Goal: Task Accomplishment & Management: Manage account settings

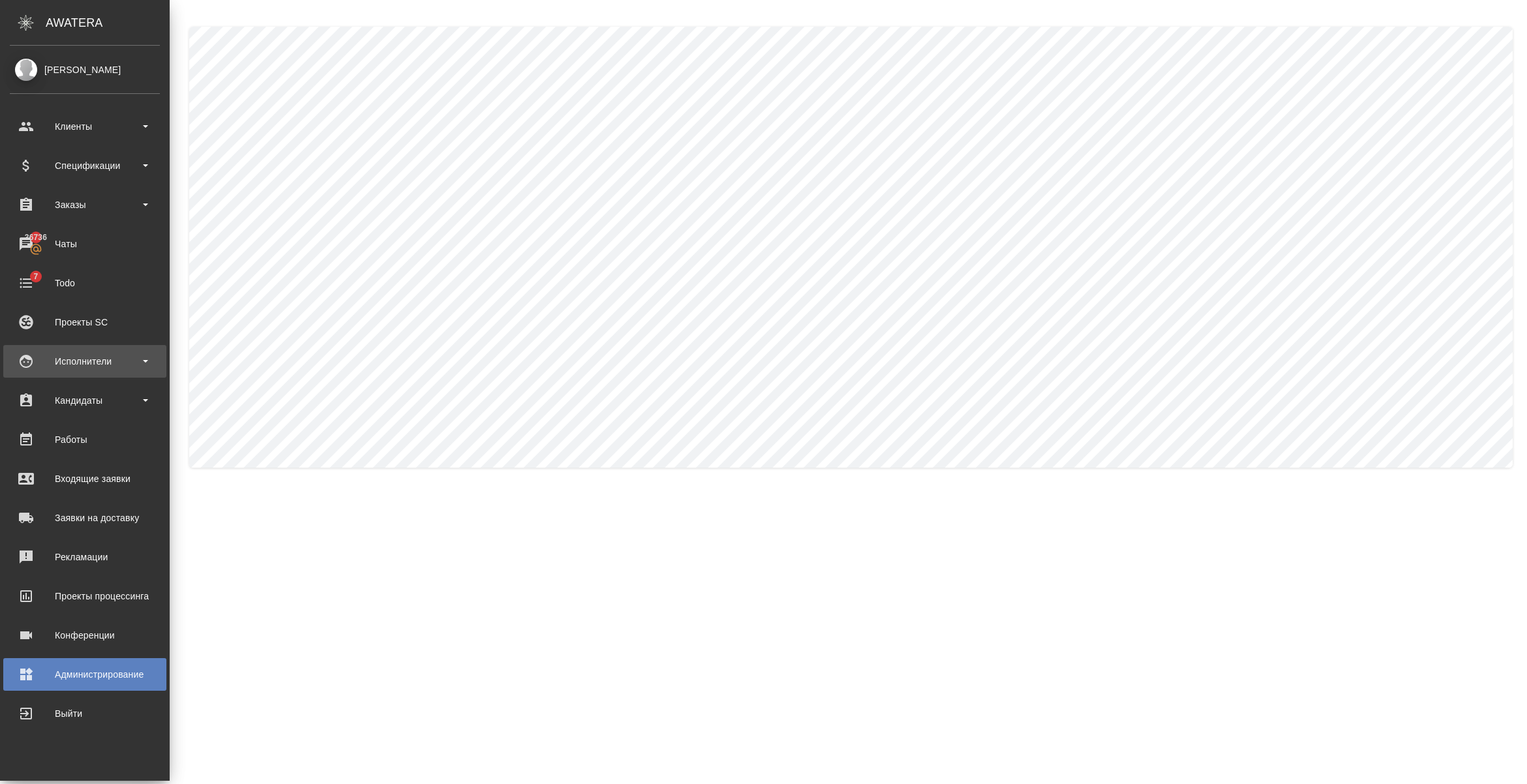
click at [101, 366] on div "Исполнители" at bounding box center [84, 361] width 150 height 20
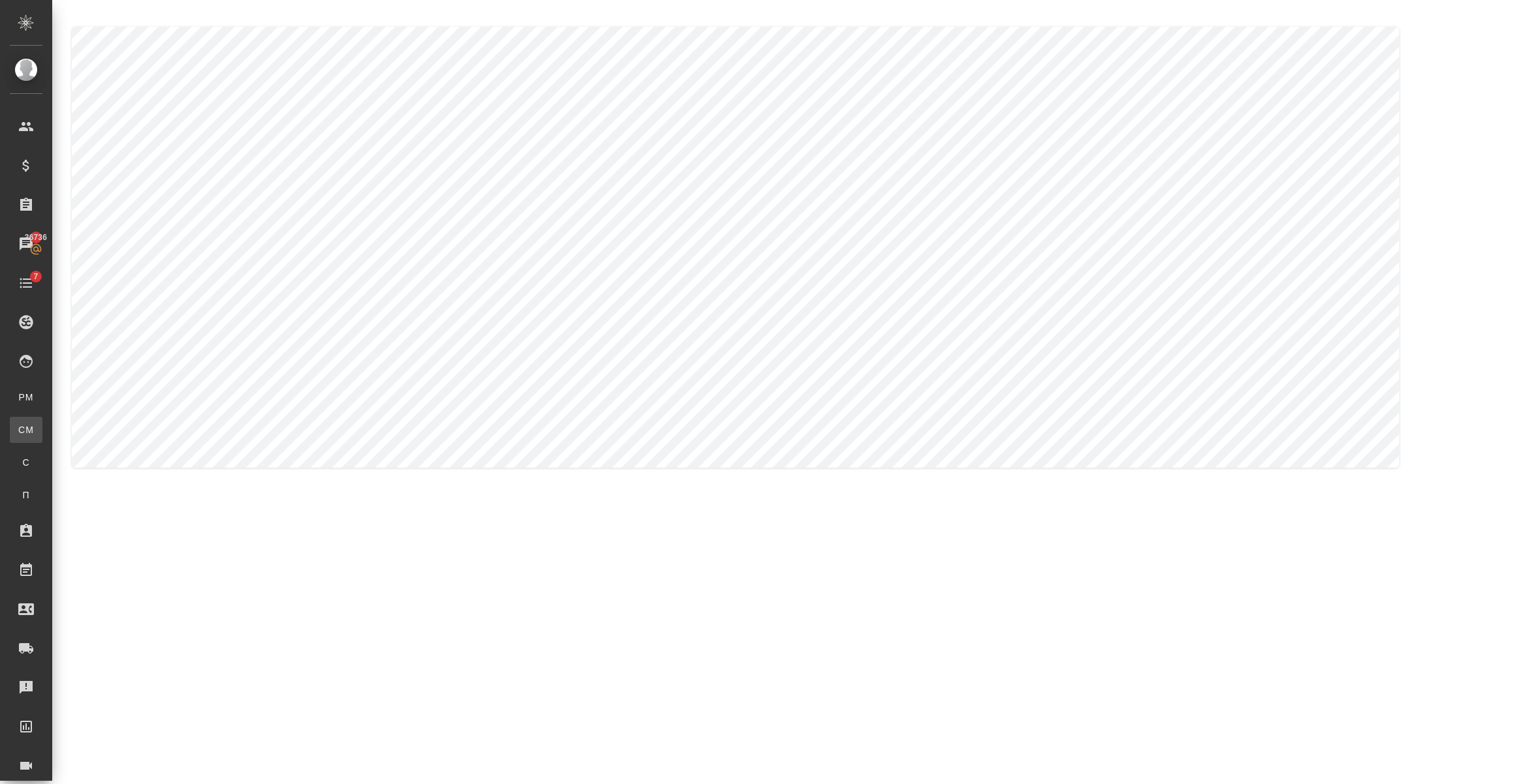
click at [43, 419] on link "CM Для CM/VM" at bounding box center [26, 429] width 32 height 26
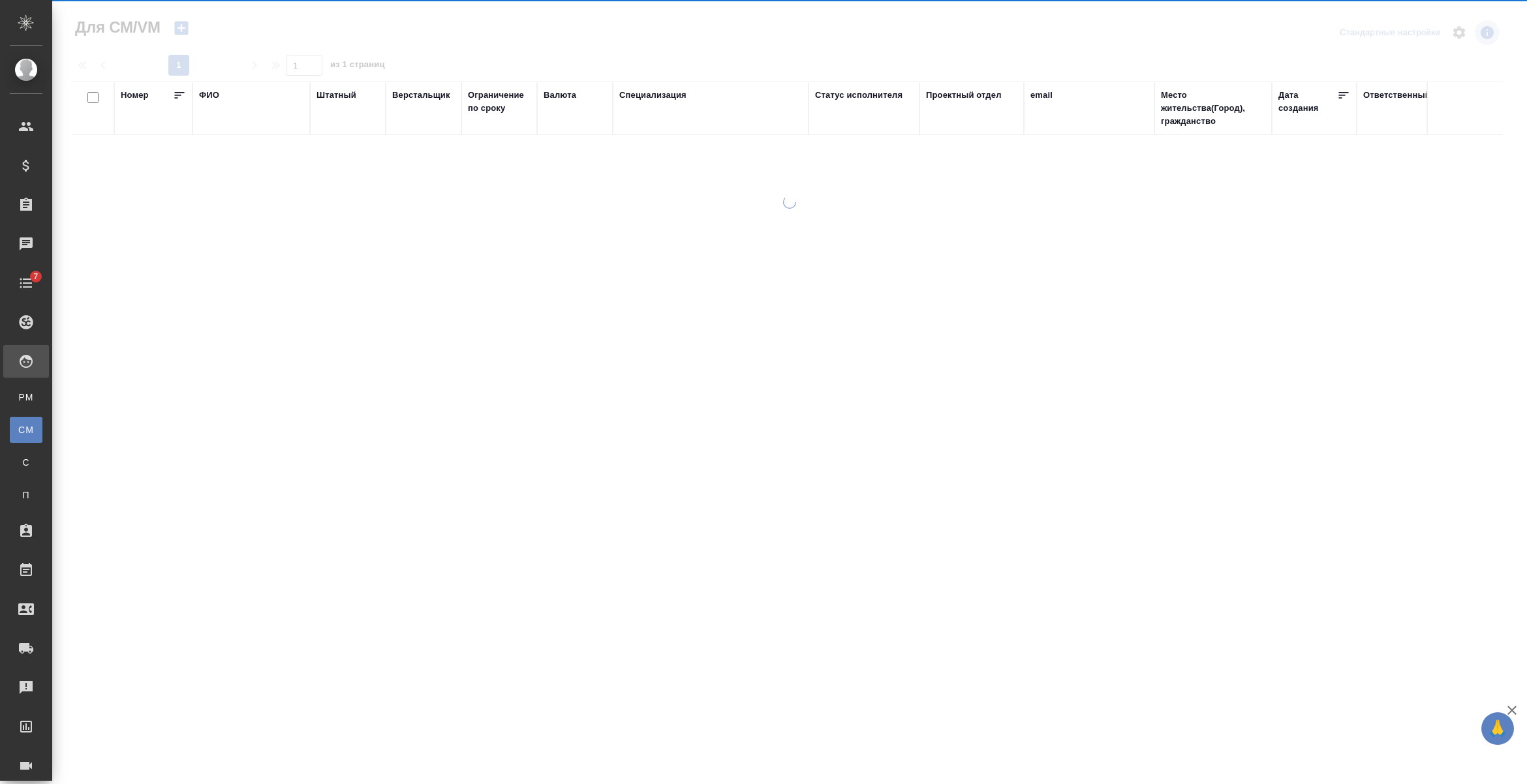
click at [213, 95] on div "ФИО" at bounding box center [209, 95] width 20 height 13
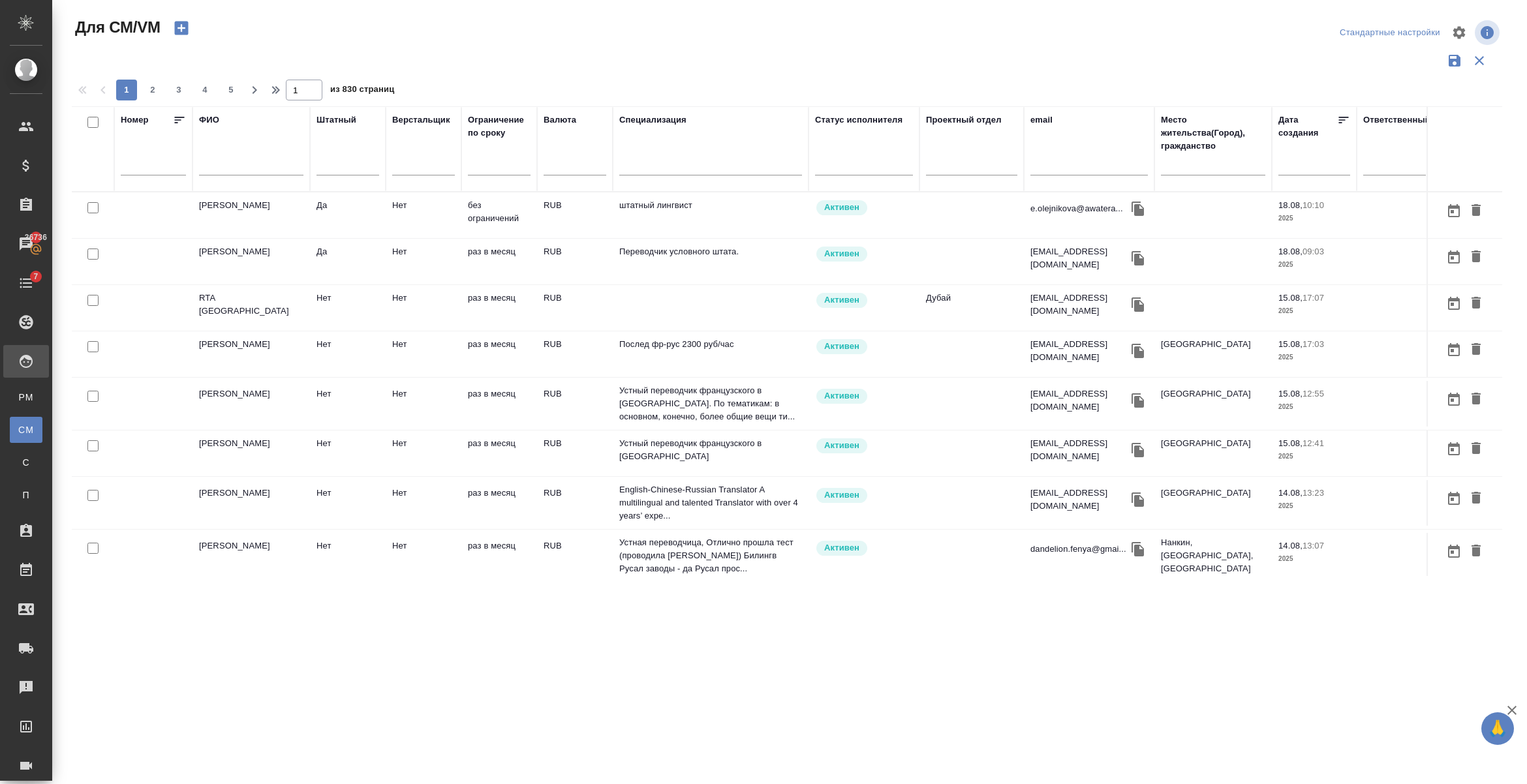
click at [239, 207] on td "Олейникова Екатерина" at bounding box center [251, 215] width 118 height 46
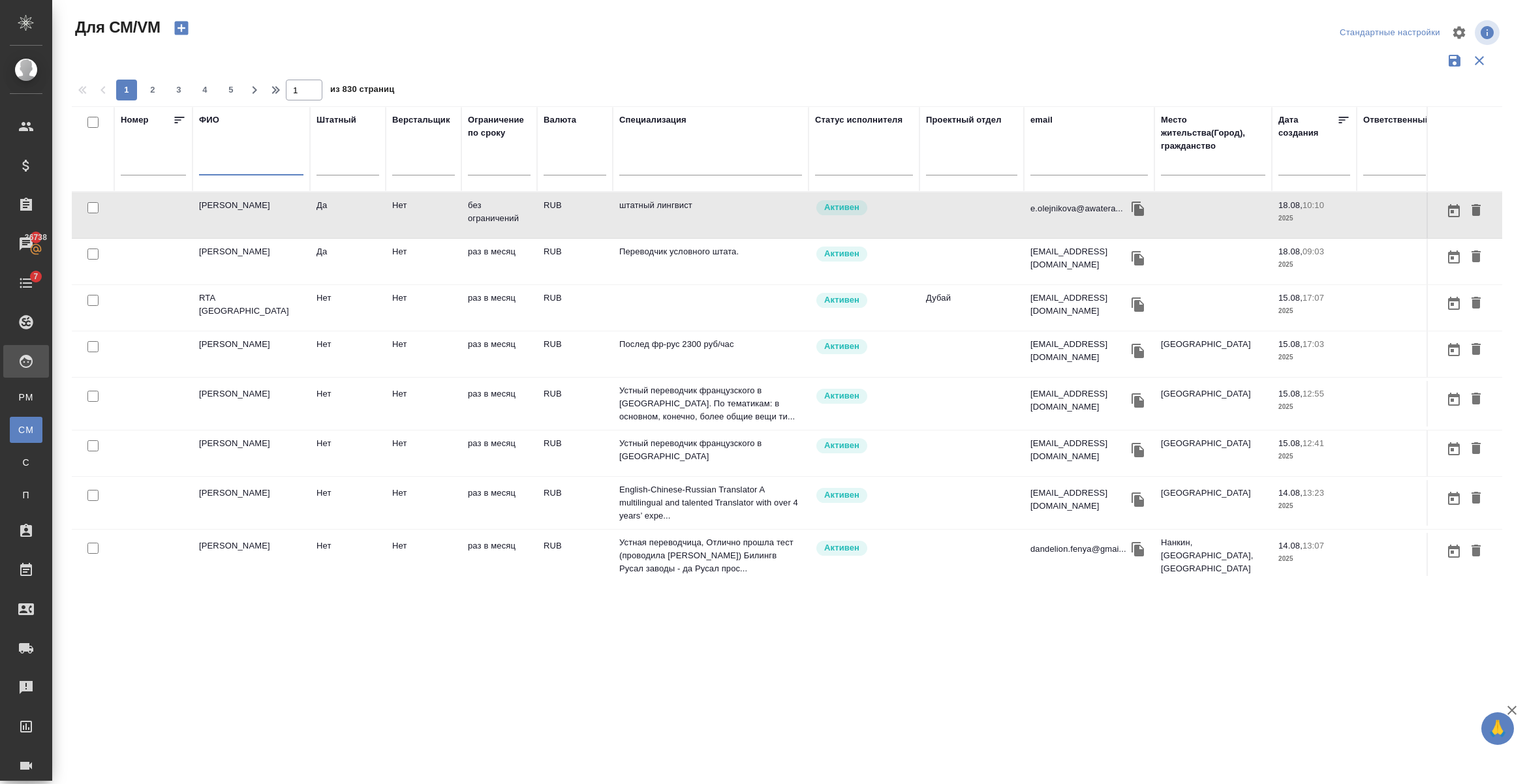
click at [214, 172] on input "text" at bounding box center [251, 167] width 105 height 16
paste input "Козырев Виктор"
type input "Козырев Виктор"
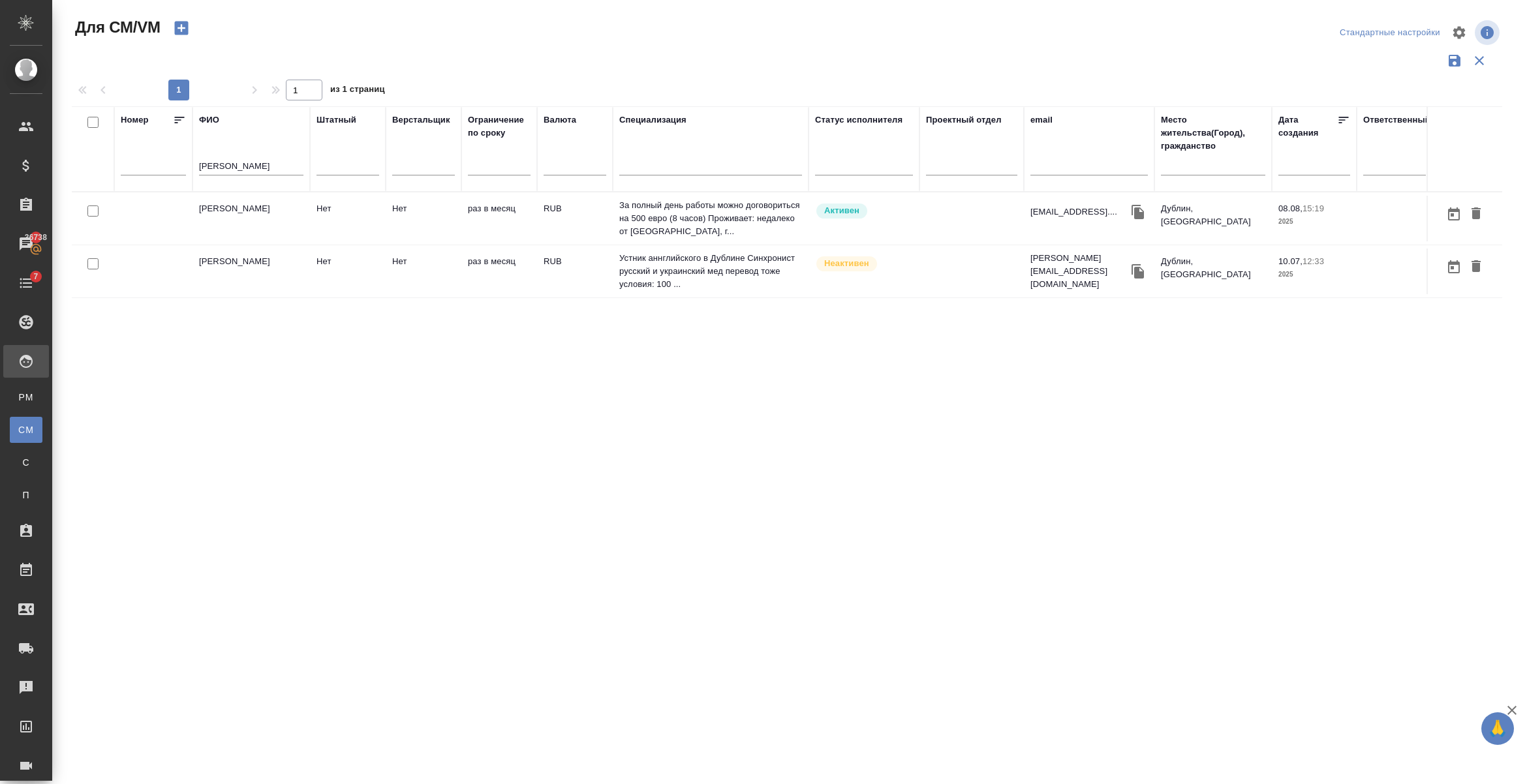
click at [481, 357] on div "Номер ФИО Козырев Виктор Штатный Верстальщик Ограничение по сроку Валюта Специа…" at bounding box center [786, 340] width 1430 height 469
click at [1478, 261] on icon "button" at bounding box center [1476, 265] width 9 height 11
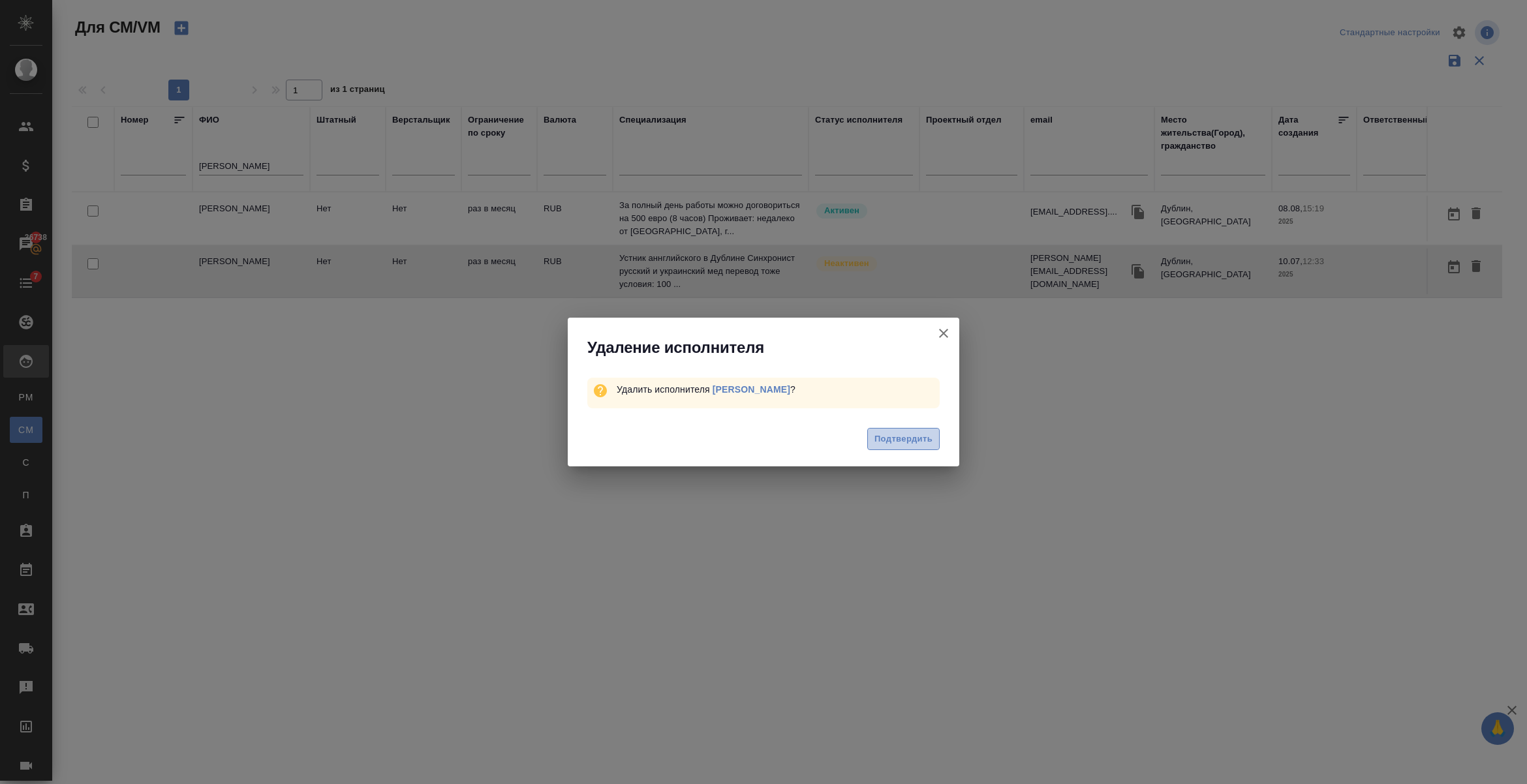
click at [888, 435] on span "Подтвердить" at bounding box center [903, 439] width 58 height 15
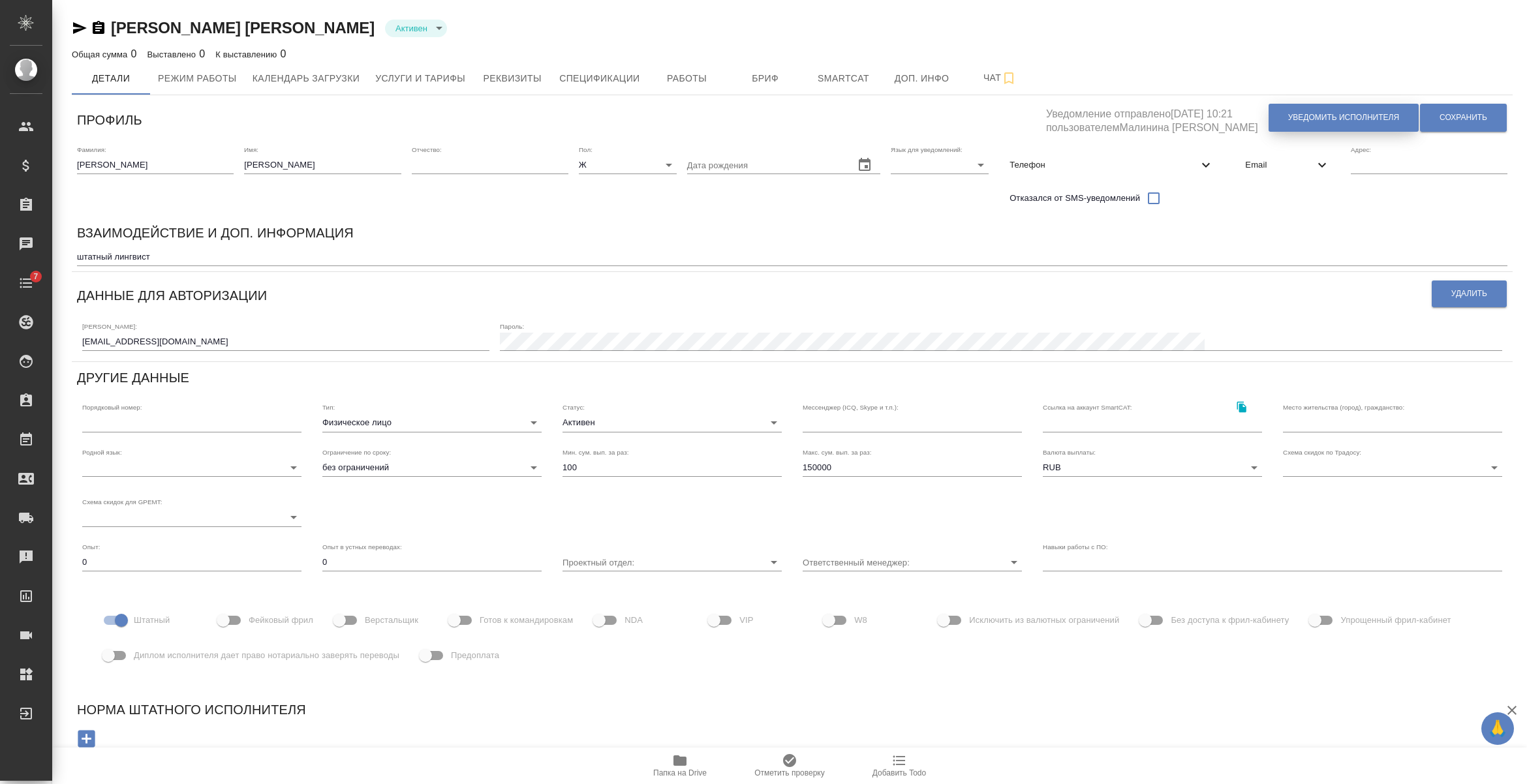
click at [1280, 115] on button "Уведомить исполнителя" at bounding box center [1344, 118] width 150 height 28
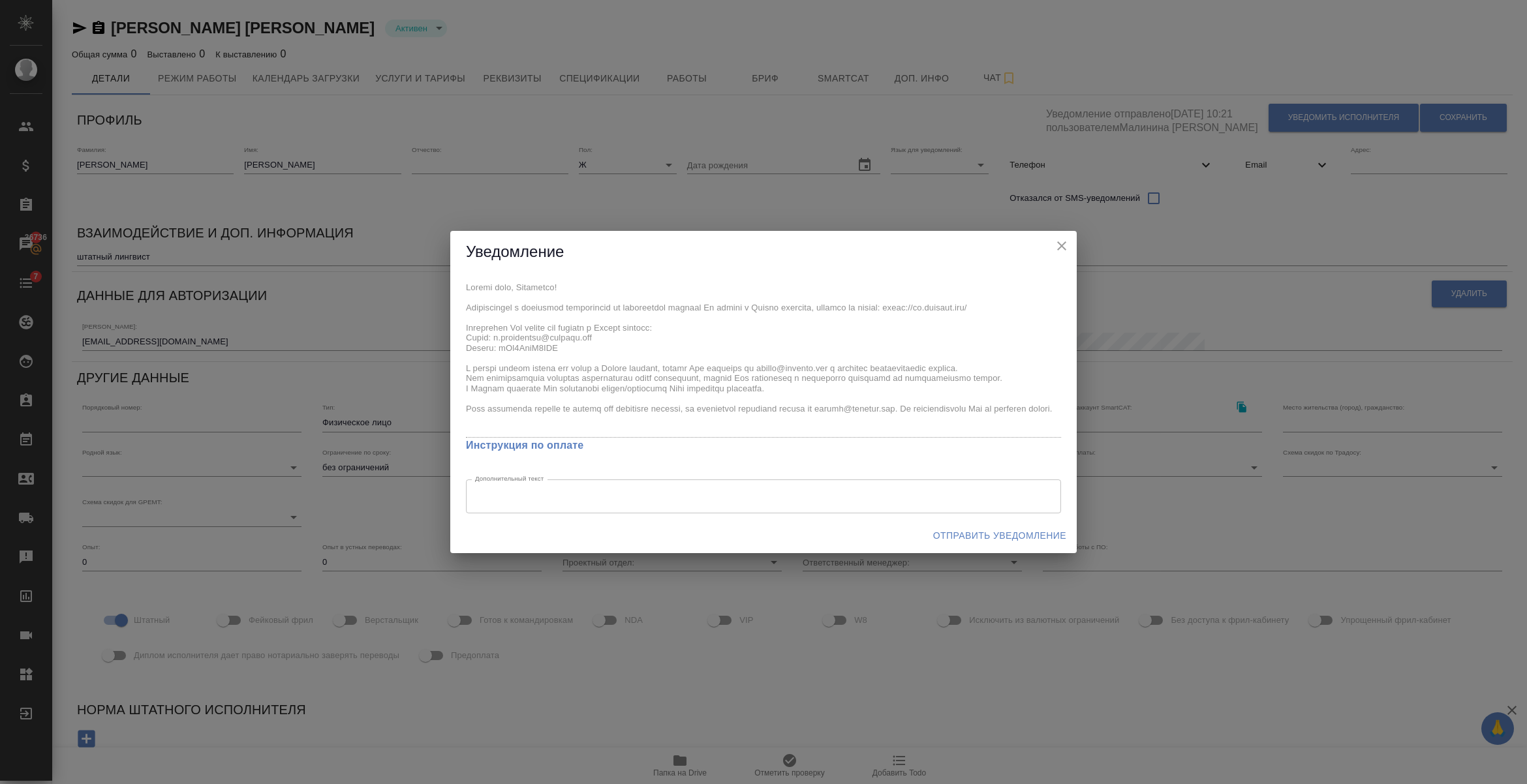
click at [497, 341] on div "x Инструкция по оплате Дополнительный текст x Дополнительный текст" at bounding box center [763, 396] width 626 height 245
click at [963, 536] on span "Отправить уведомление" at bounding box center [999, 535] width 133 height 16
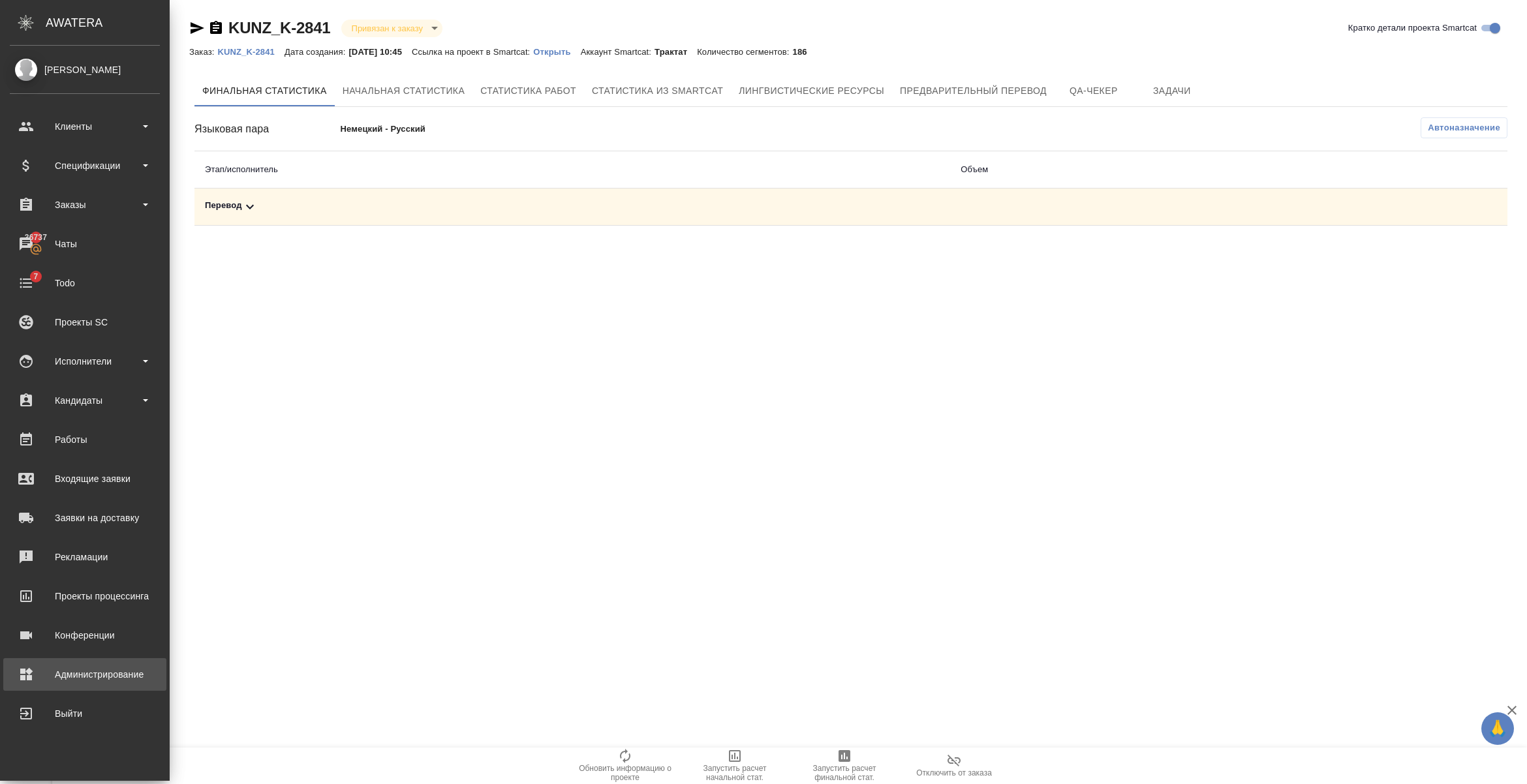
click at [70, 671] on div "Администрирование" at bounding box center [84, 674] width 150 height 20
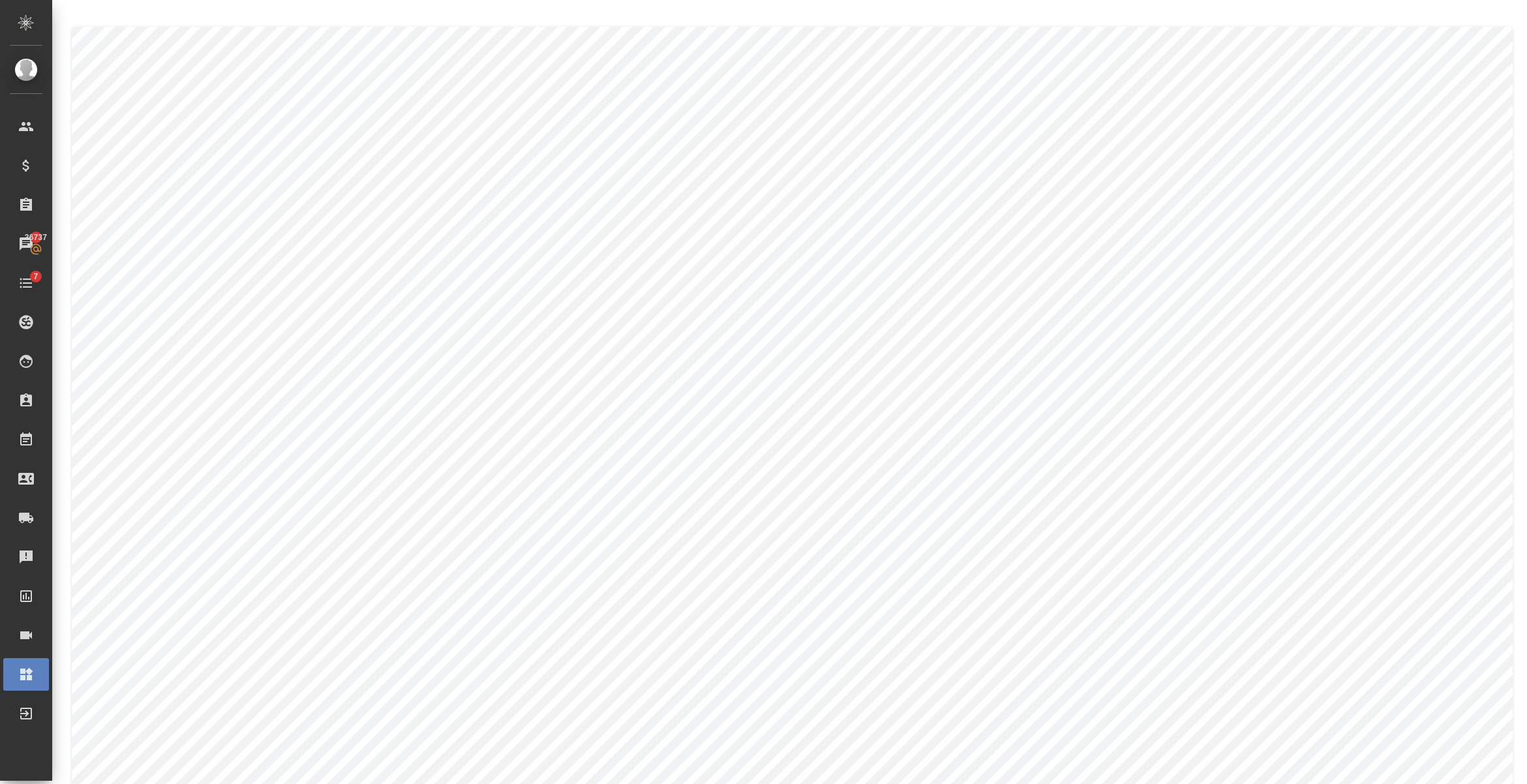
scroll to position [122, 0]
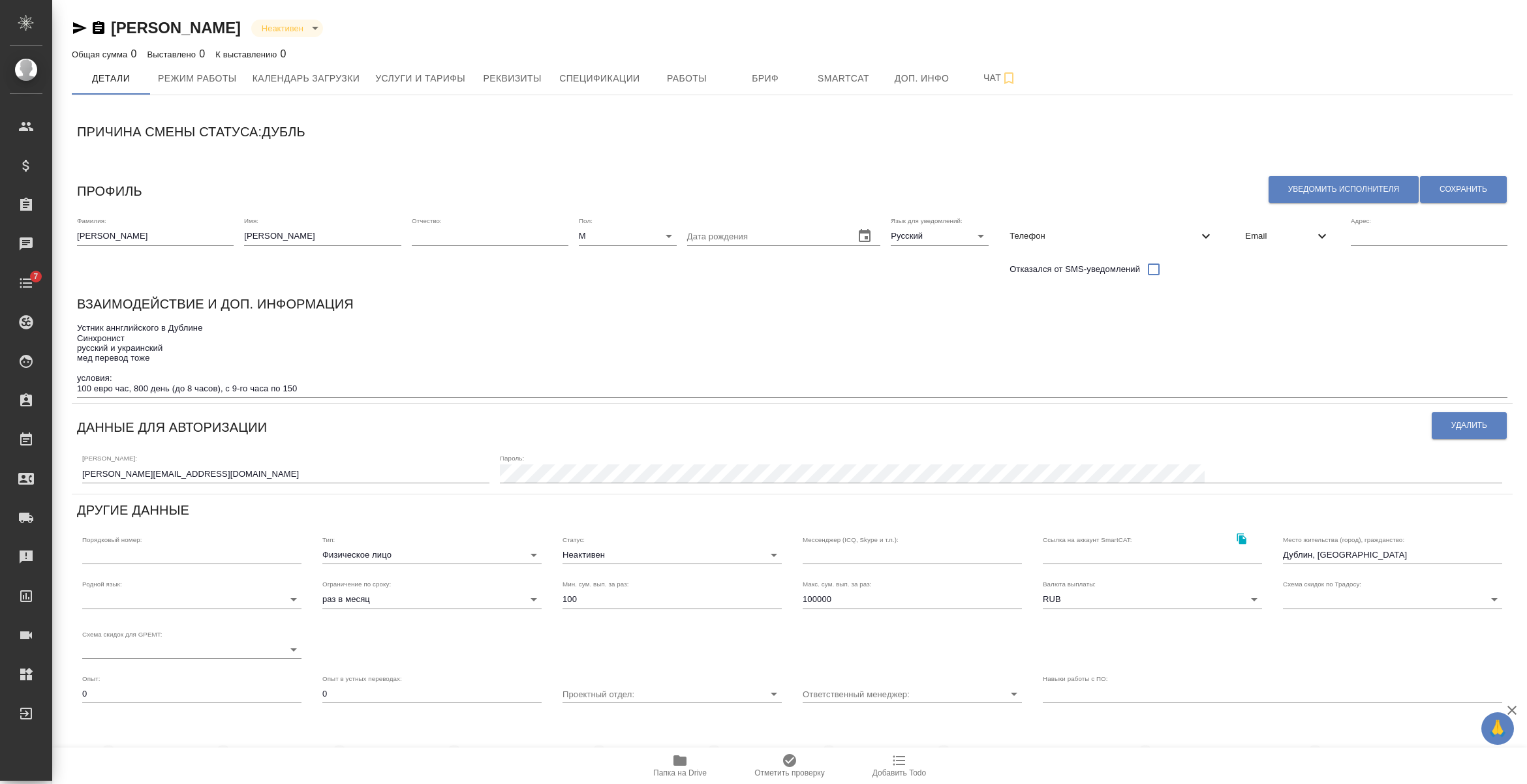
click at [99, 30] on icon "button" at bounding box center [98, 28] width 16 height 16
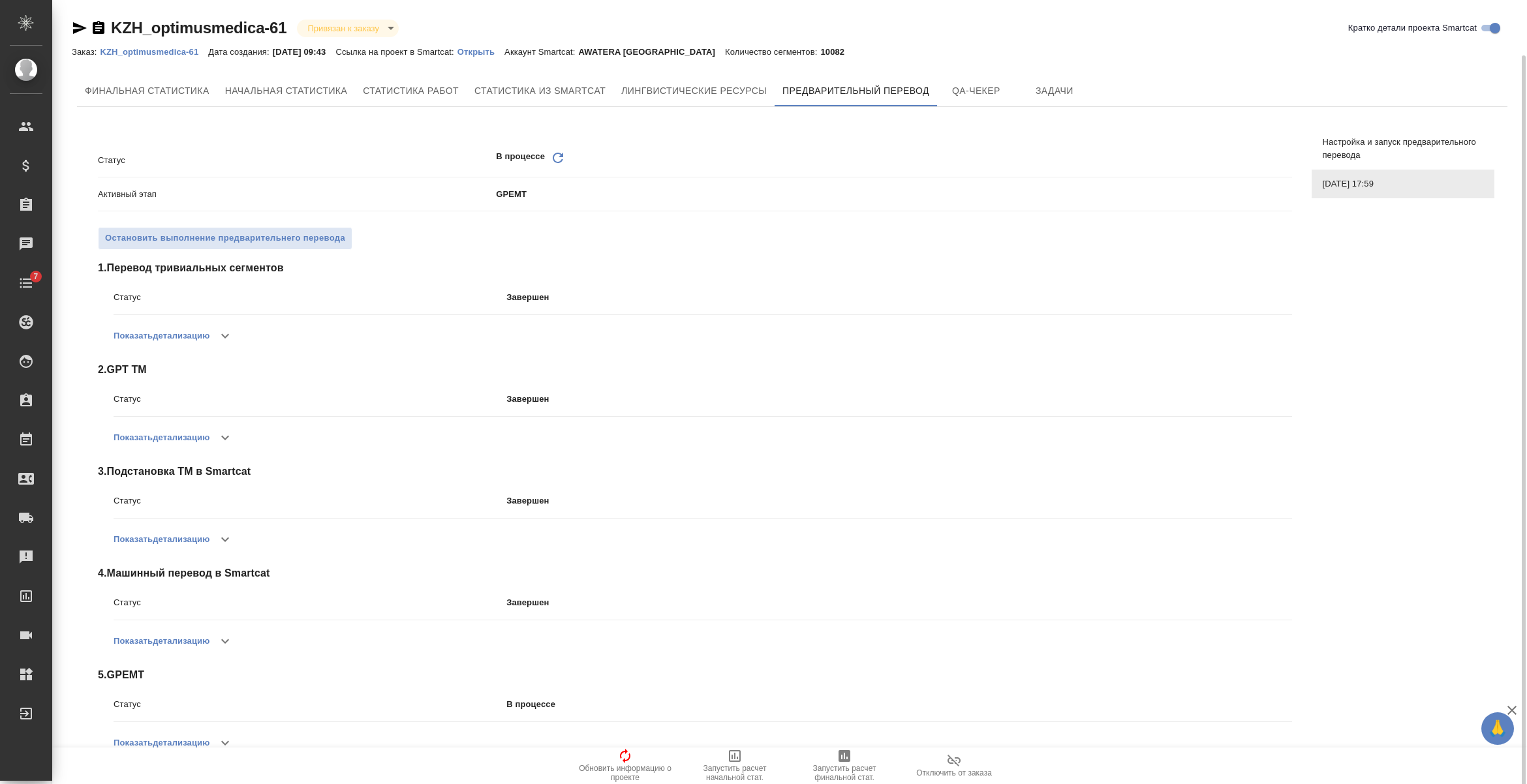
scroll to position [28, 0]
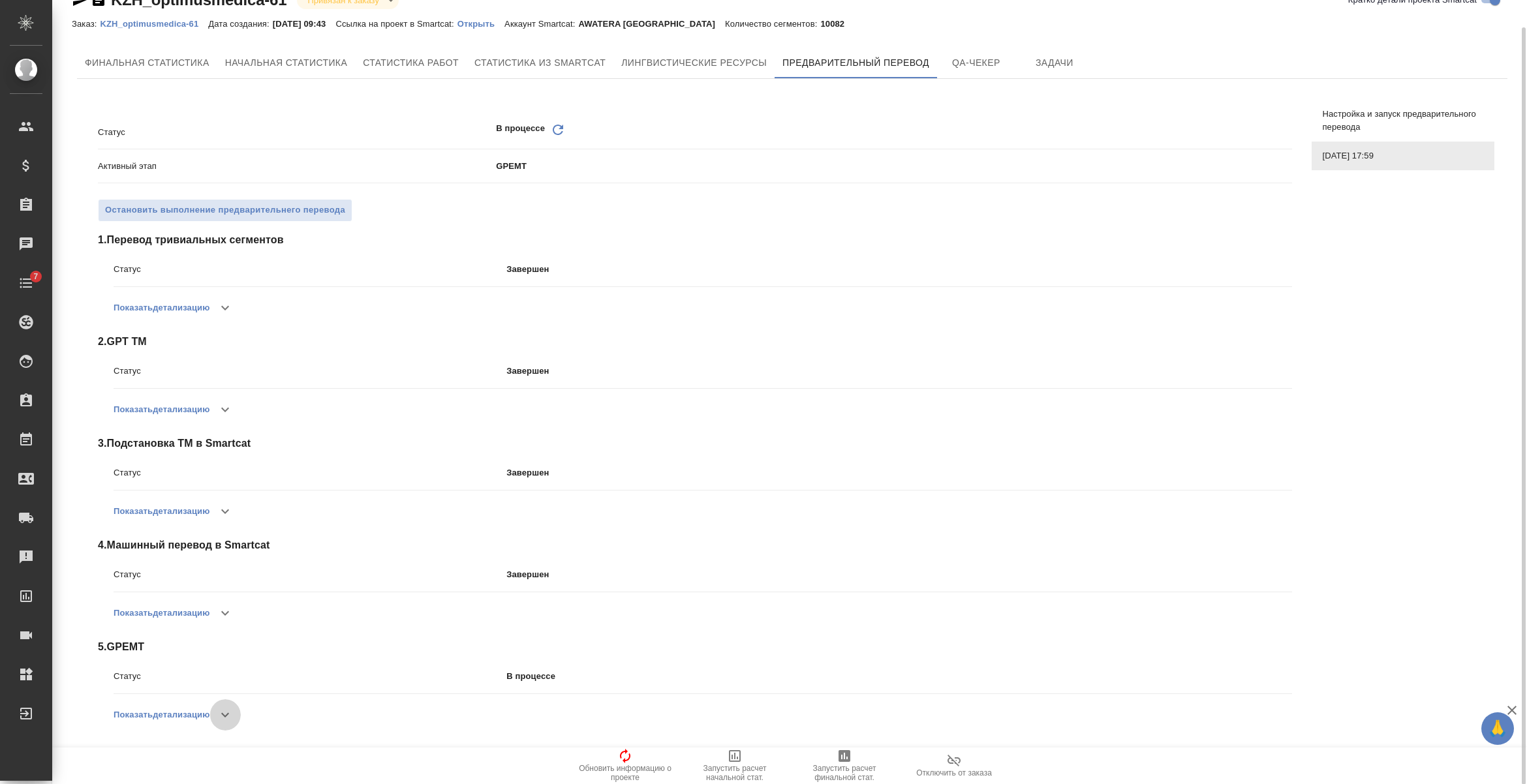
click at [226, 716] on icon "button" at bounding box center [225, 714] width 16 height 16
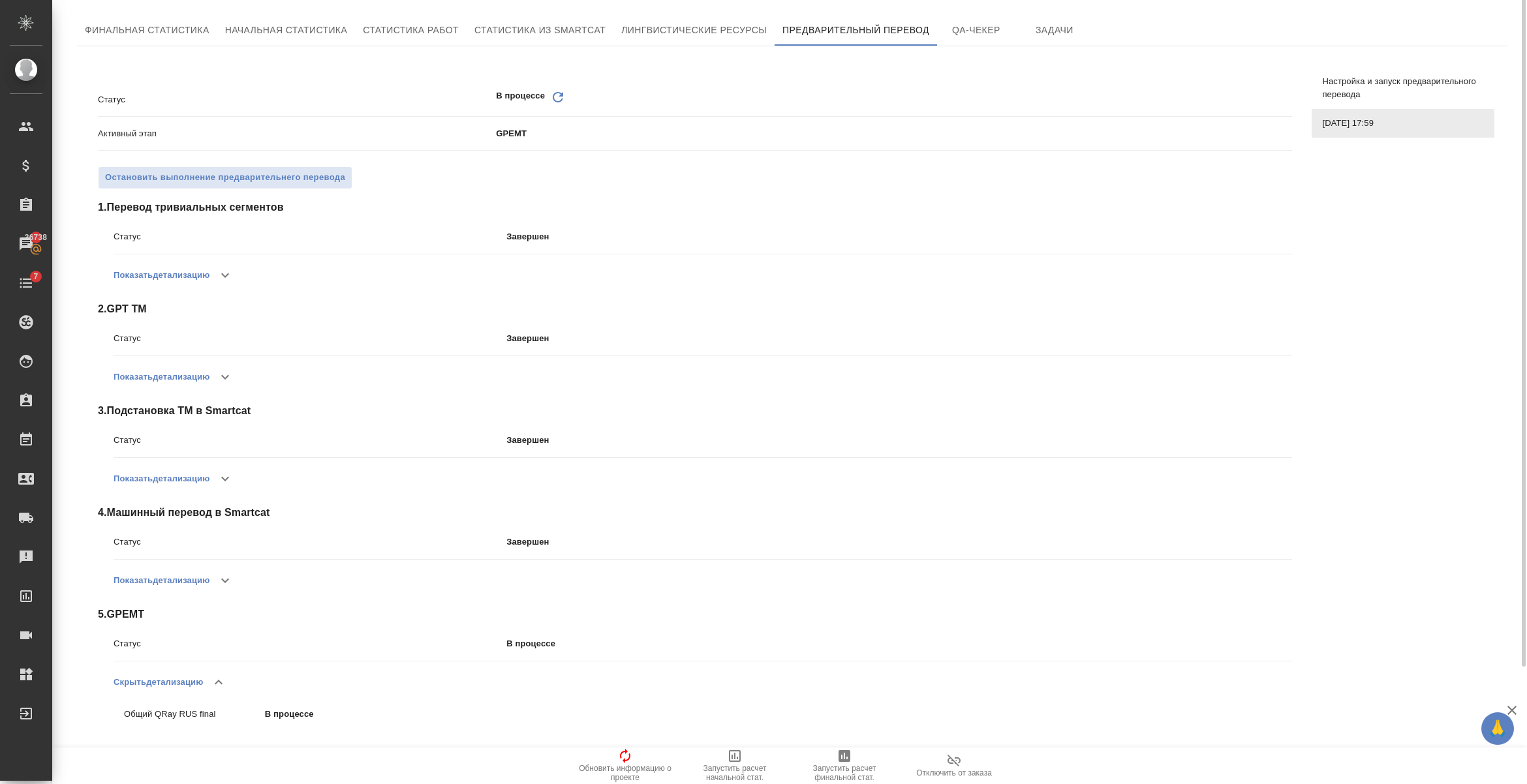
scroll to position [0, 0]
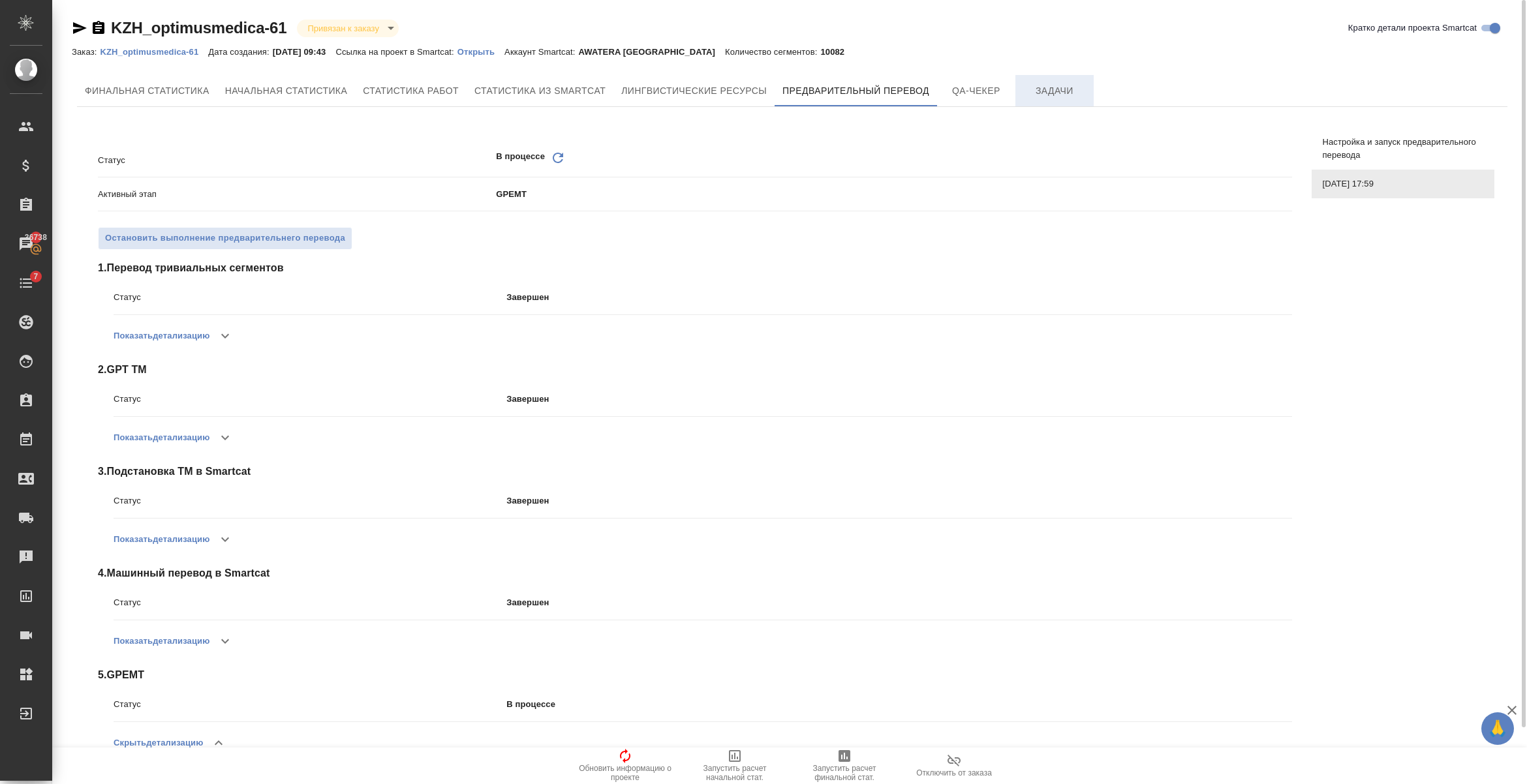
click at [1048, 88] on span "Задачи" at bounding box center [1055, 91] width 63 height 16
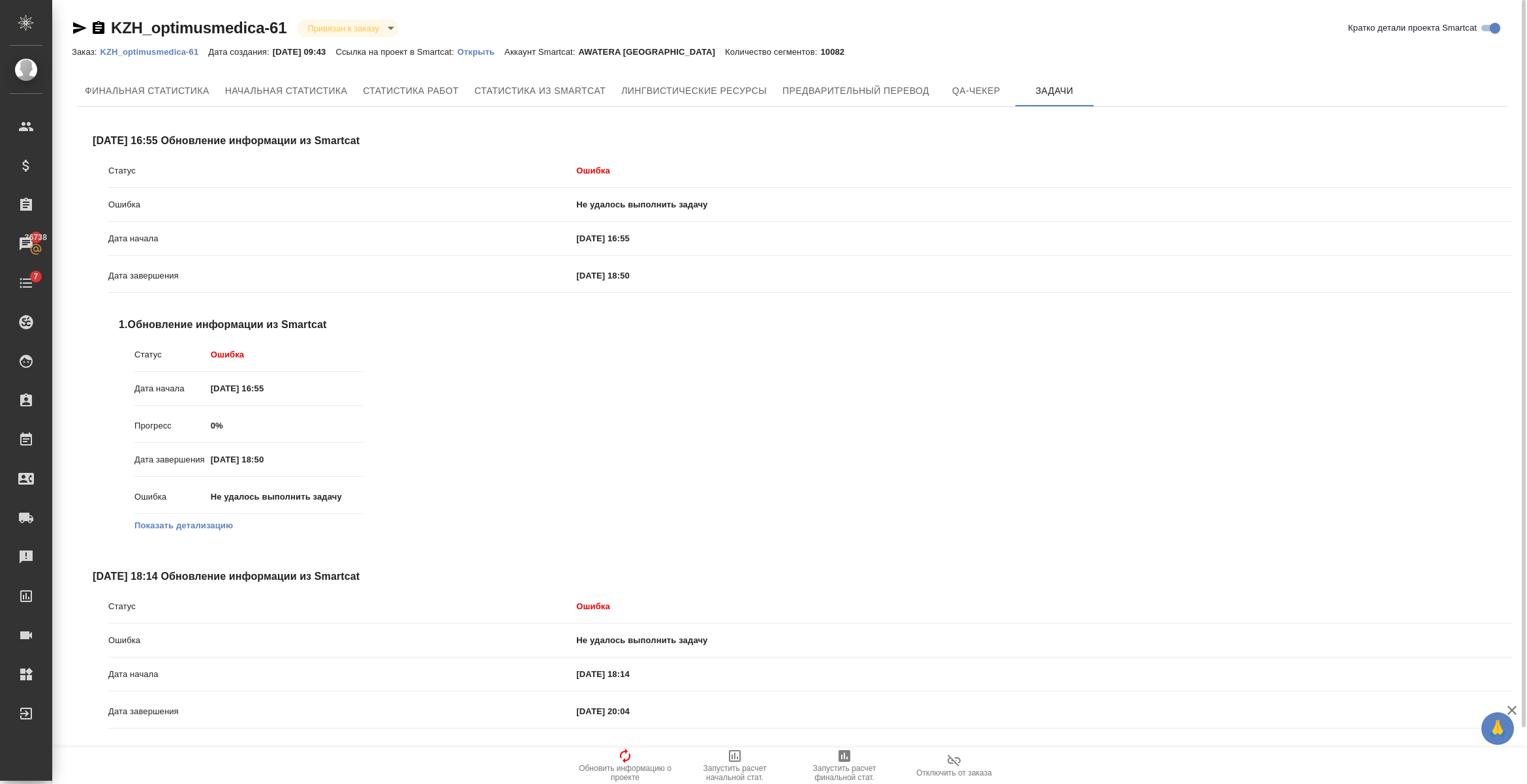
click at [220, 530] on button "Показать детализацию" at bounding box center [184, 525] width 99 height 13
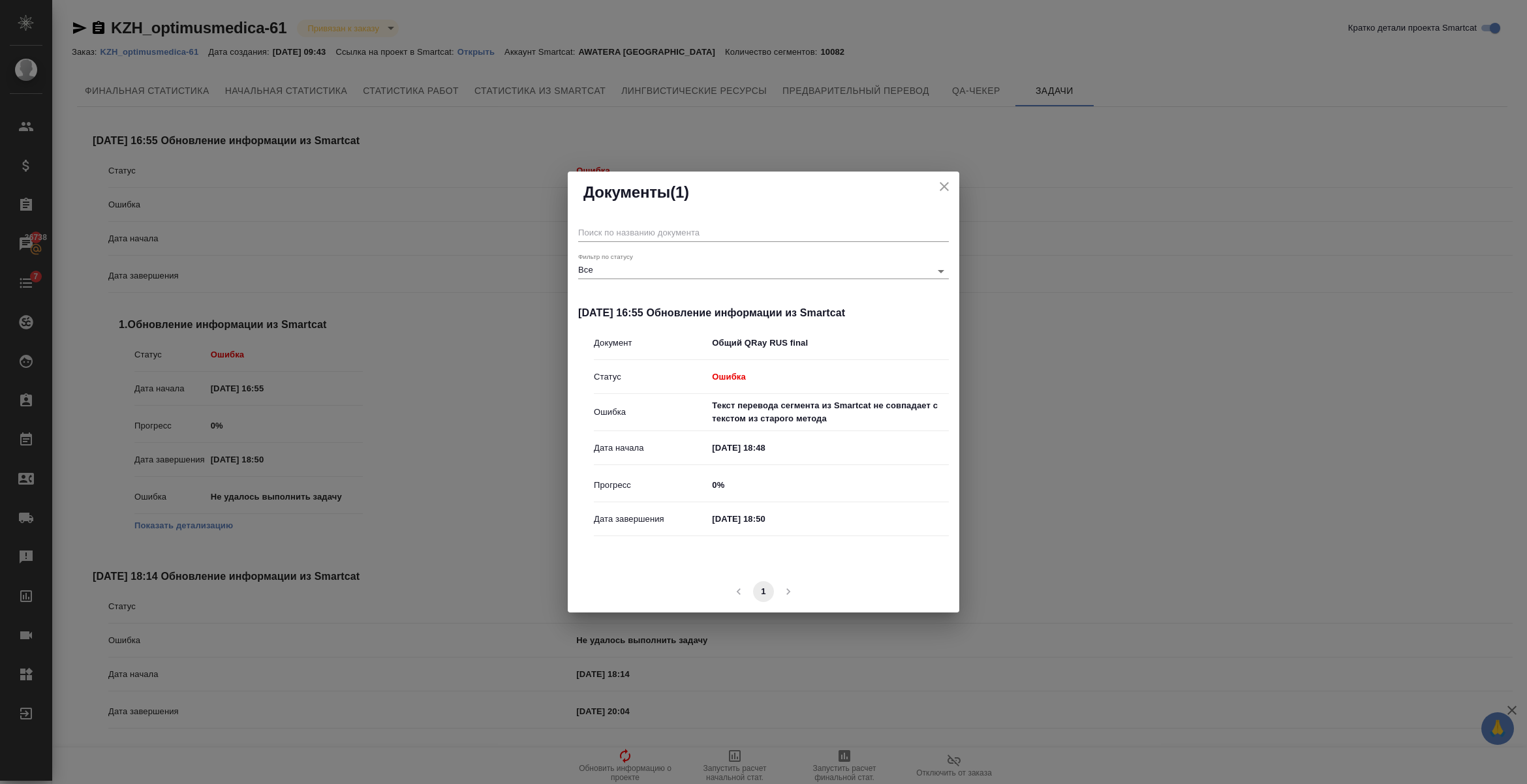
click at [942, 184] on icon "close" at bounding box center [945, 186] width 9 height 9
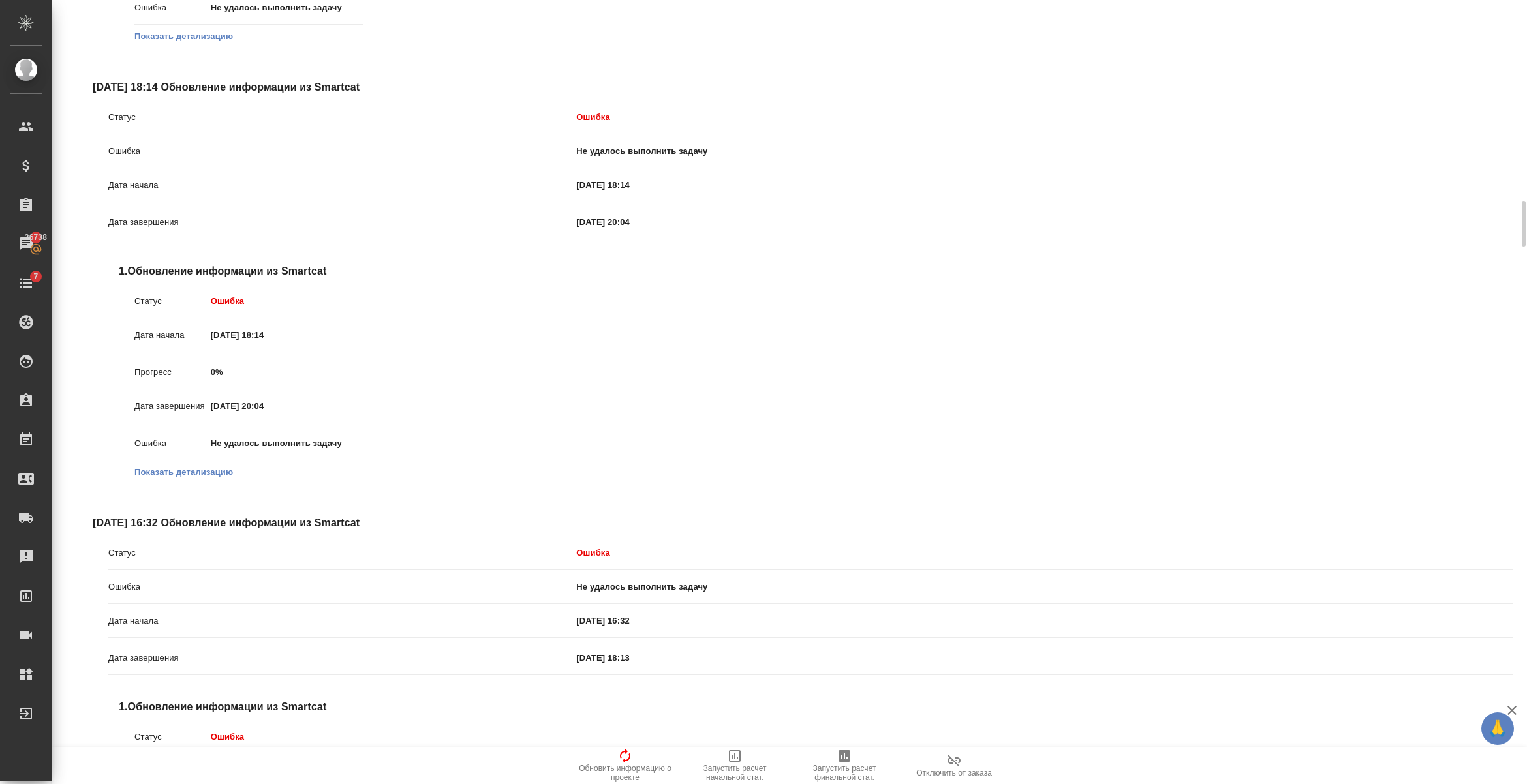
scroll to position [734, 0]
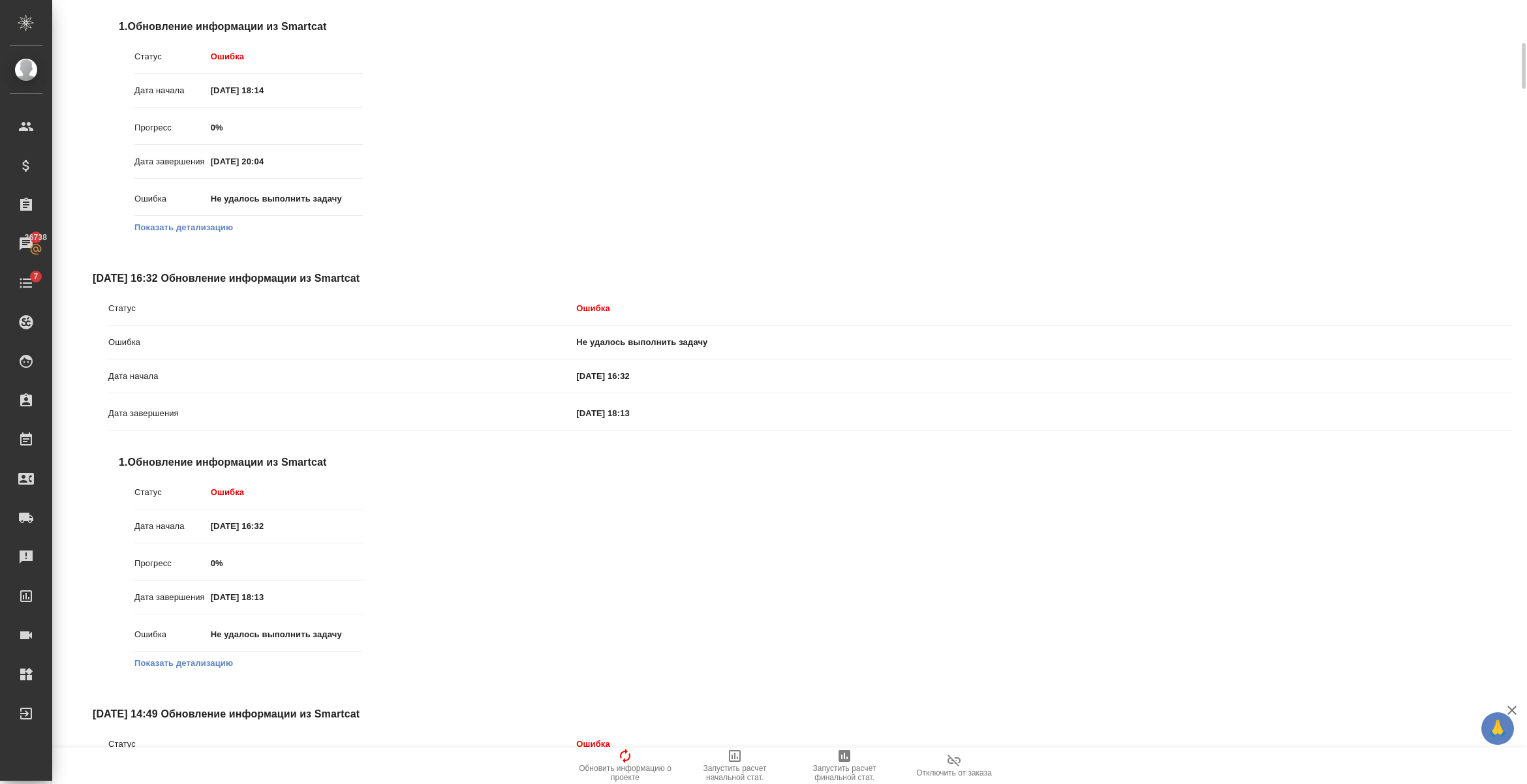
click at [184, 660] on button "Показать детализацию" at bounding box center [184, 663] width 99 height 13
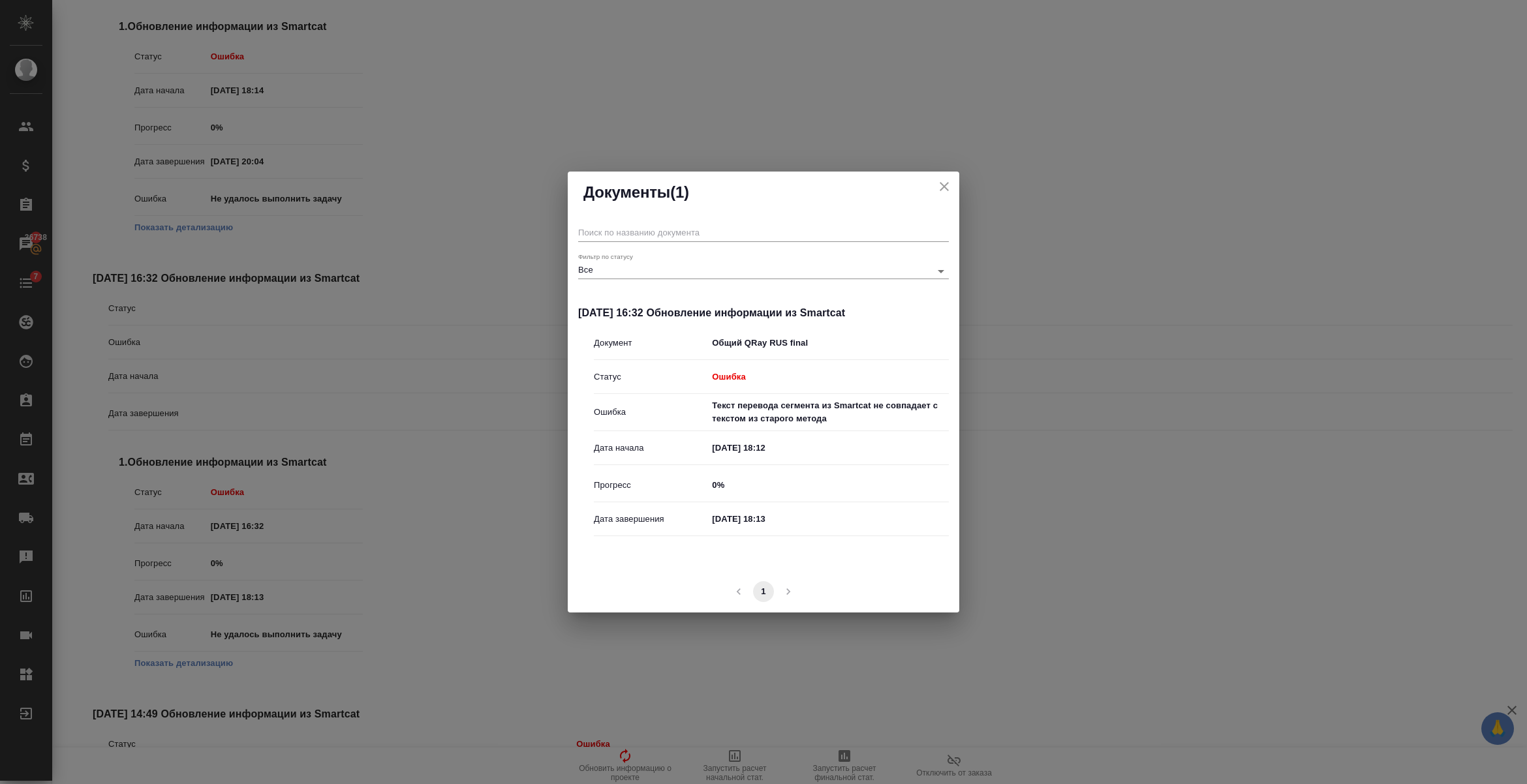
click at [938, 191] on icon "close" at bounding box center [944, 186] width 16 height 16
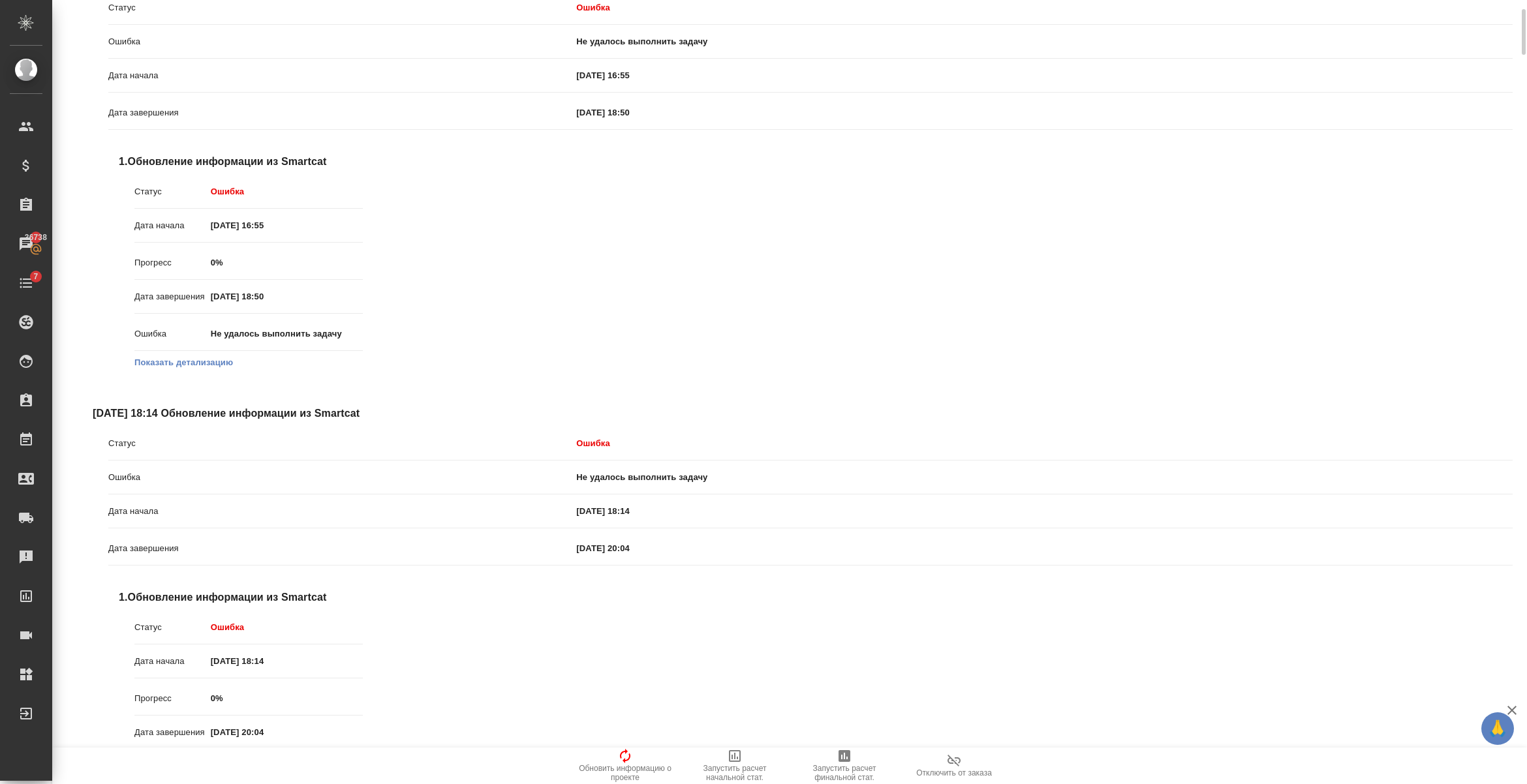
scroll to position [0, 0]
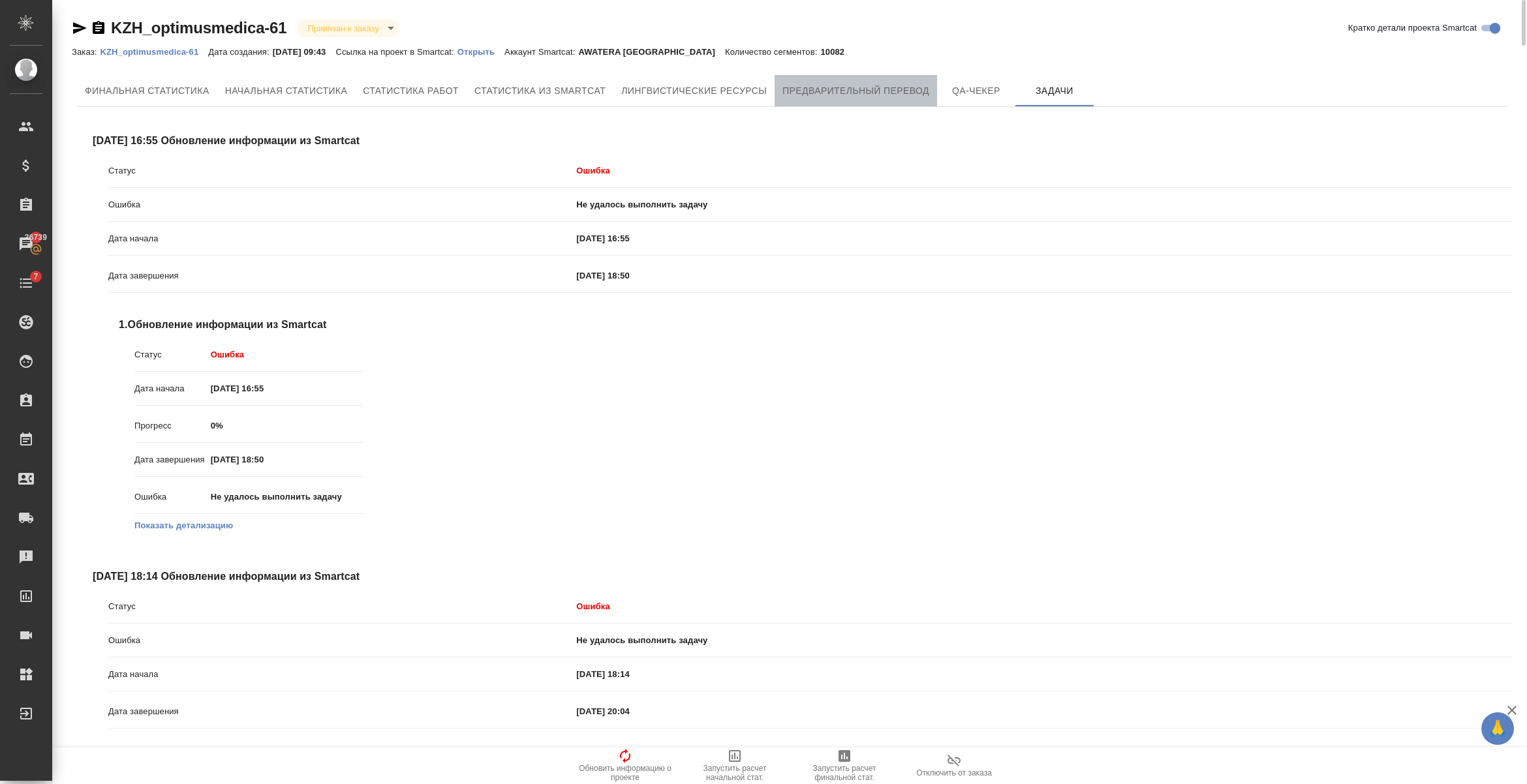
click at [883, 95] on span "Предварительный перевод" at bounding box center [855, 91] width 147 height 16
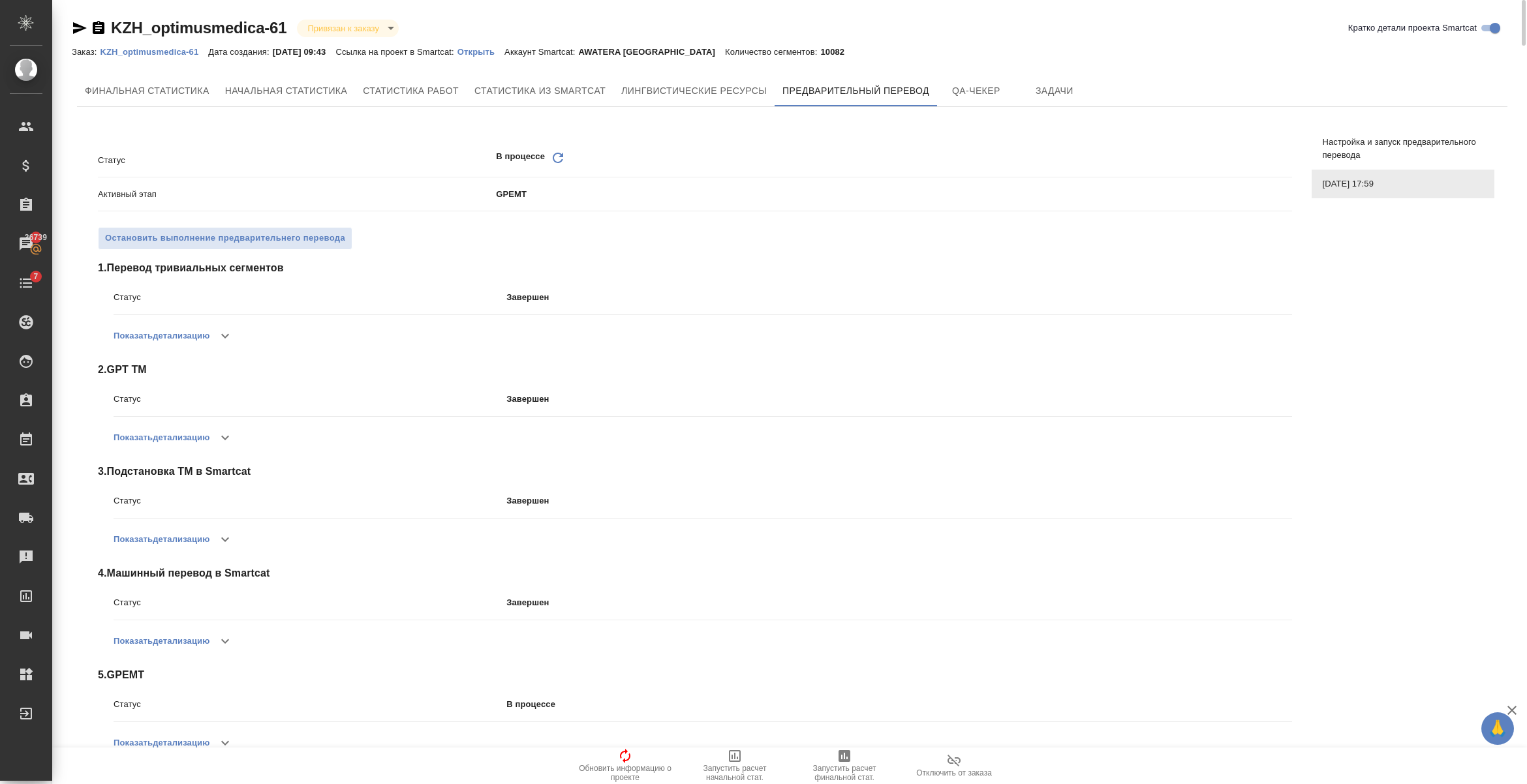
click at [555, 153] on icon "Обновить" at bounding box center [557, 157] width 16 height 16
